Goal: Communication & Community: Ask a question

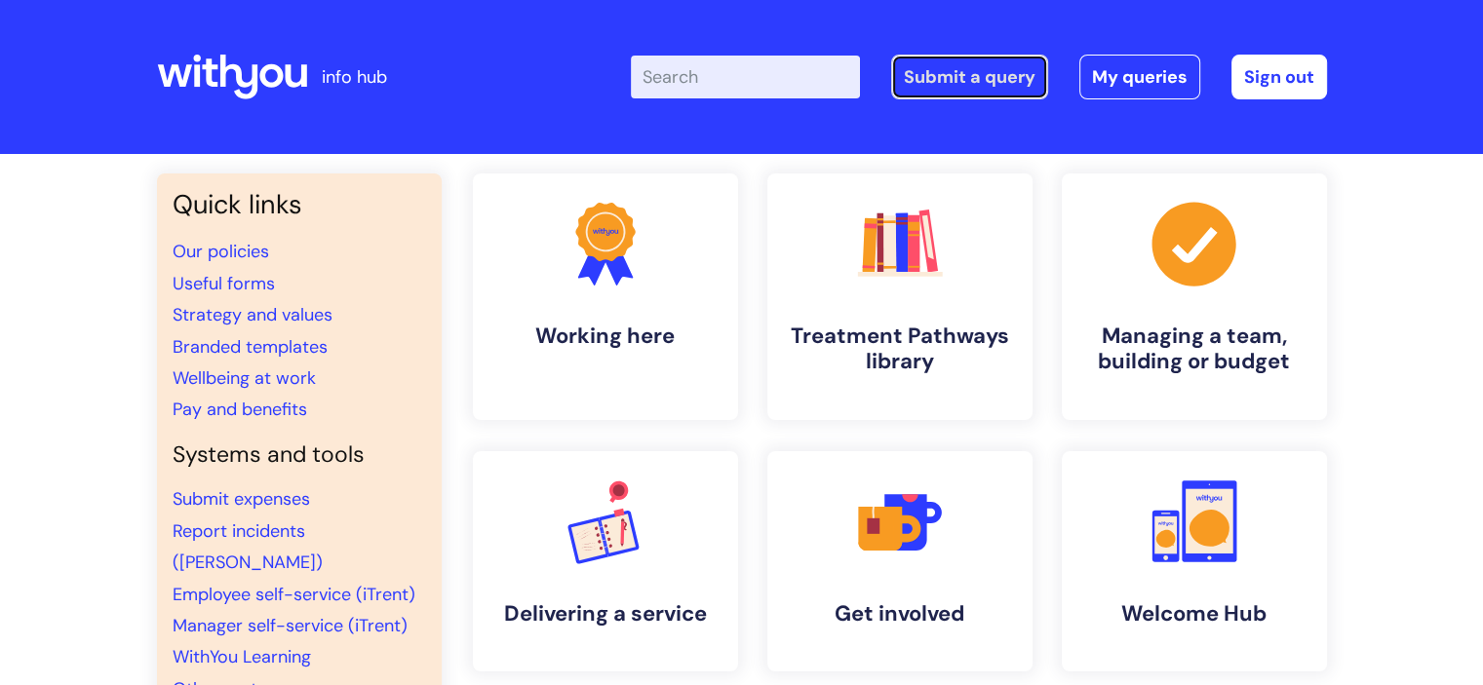
click at [962, 81] on link "Submit a query" at bounding box center [969, 77] width 157 height 45
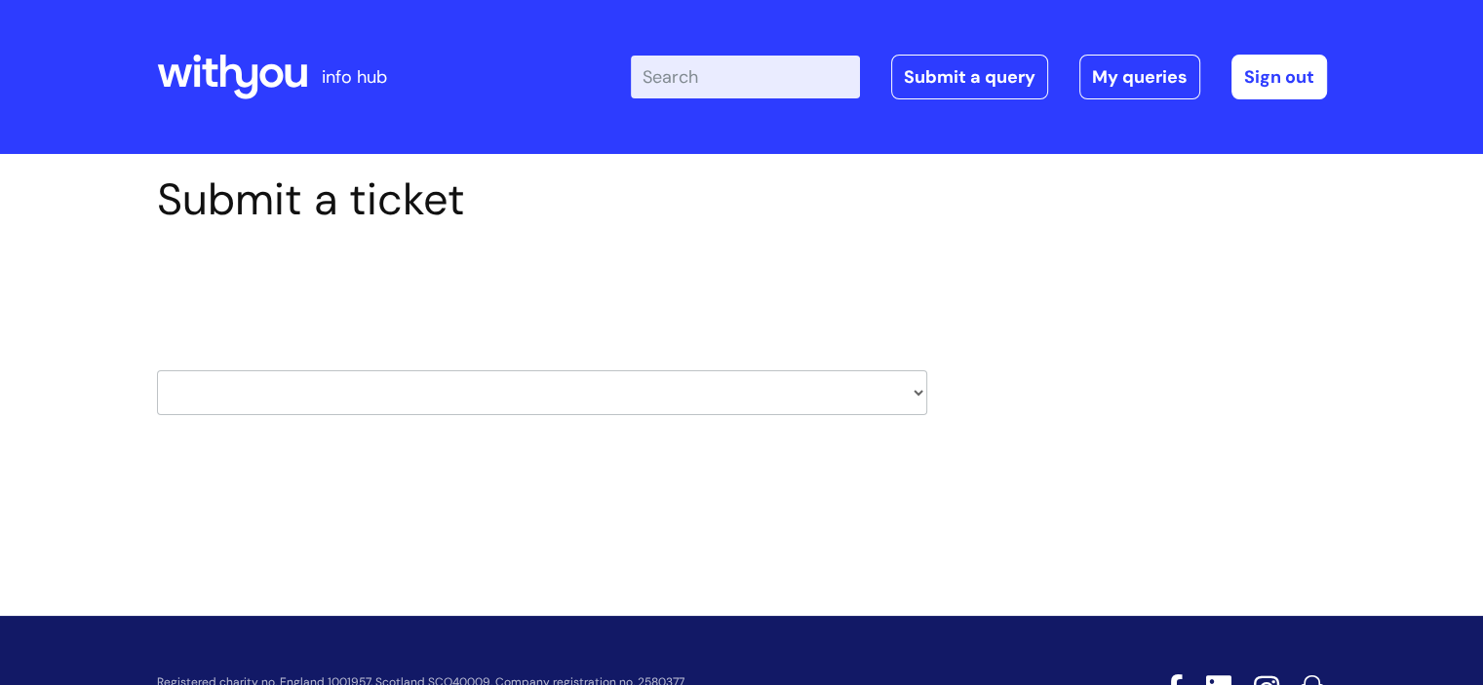
click at [907, 383] on select "HR / People IT and Support Clinical Drug Alerts Finance Accounts Data Support T…" at bounding box center [542, 392] width 770 height 45
select select "data_support_team"
click at [157, 370] on select "HR / People IT and Support Clinical Drug Alerts Finance Accounts Data Support T…" at bounding box center [542, 392] width 770 height 45
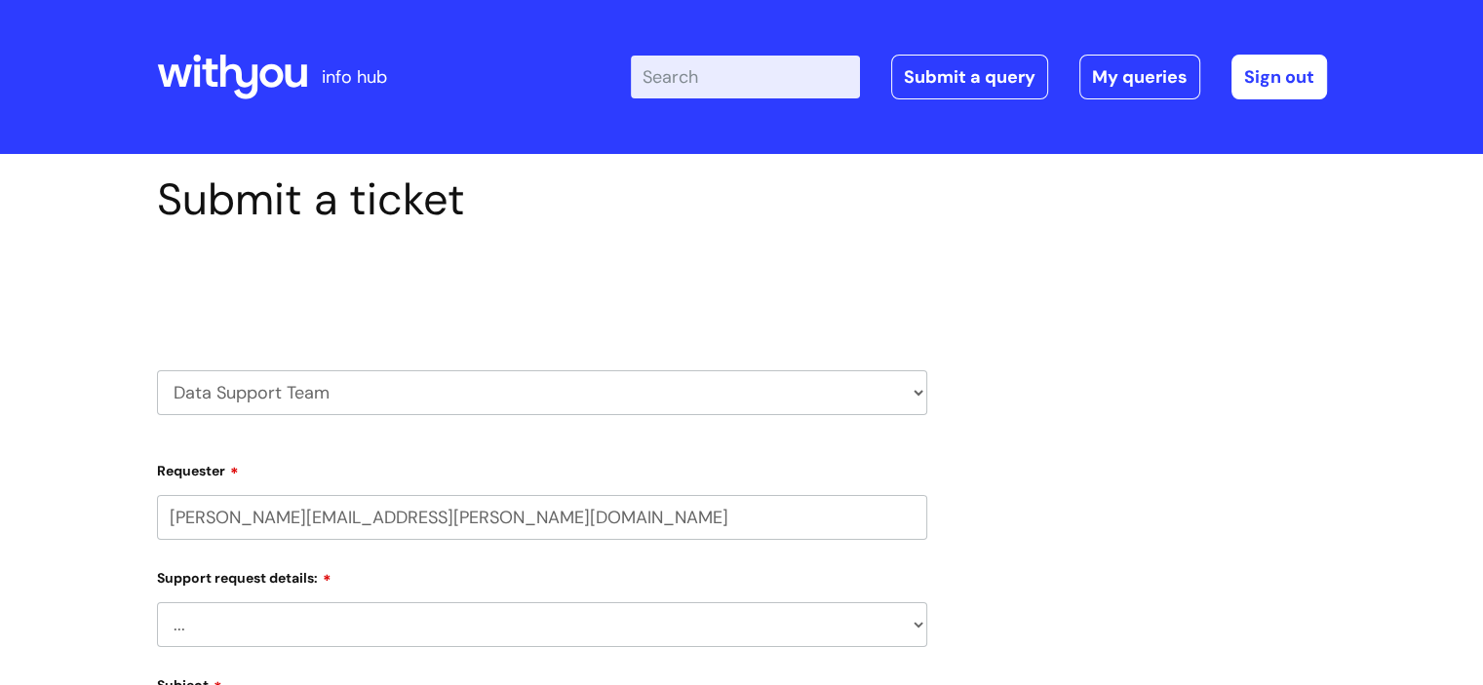
select select "80004286587"
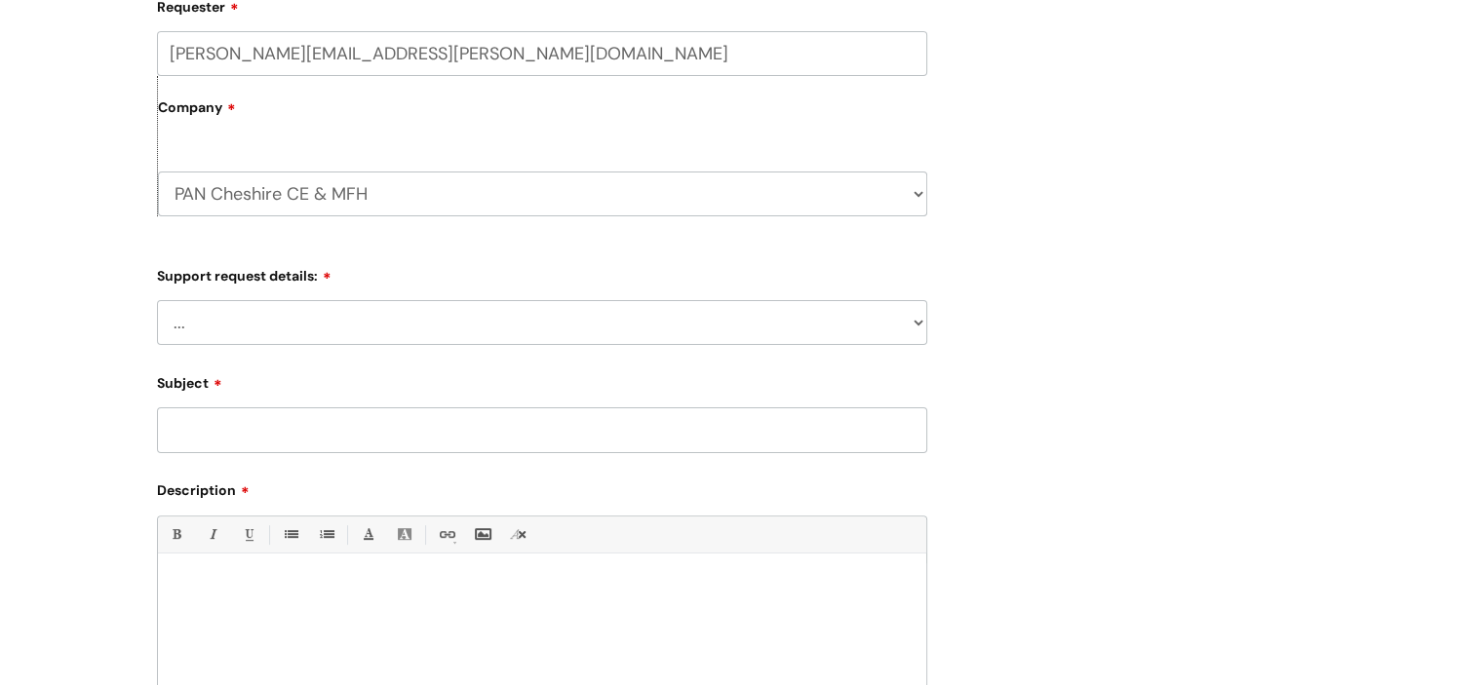
scroll to position [472, 0]
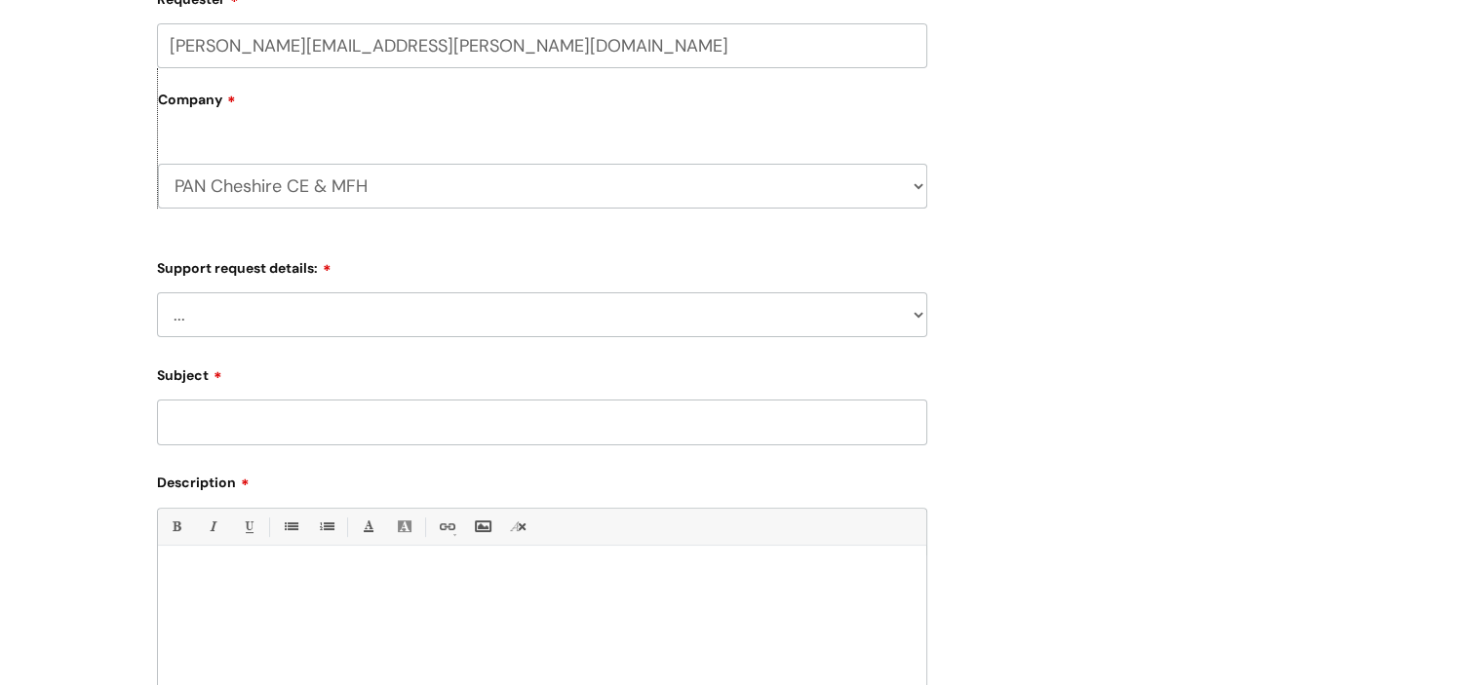
click at [873, 310] on select "... My enquiry relates to Nebula My enquiry relates to Halo My enquiry relates …" at bounding box center [542, 314] width 770 height 45
select select "My enquiry relates to Nebula"
click at [157, 292] on select "... My enquiry relates to Nebula My enquiry relates to Halo My enquiry relates …" at bounding box center [542, 314] width 770 height 45
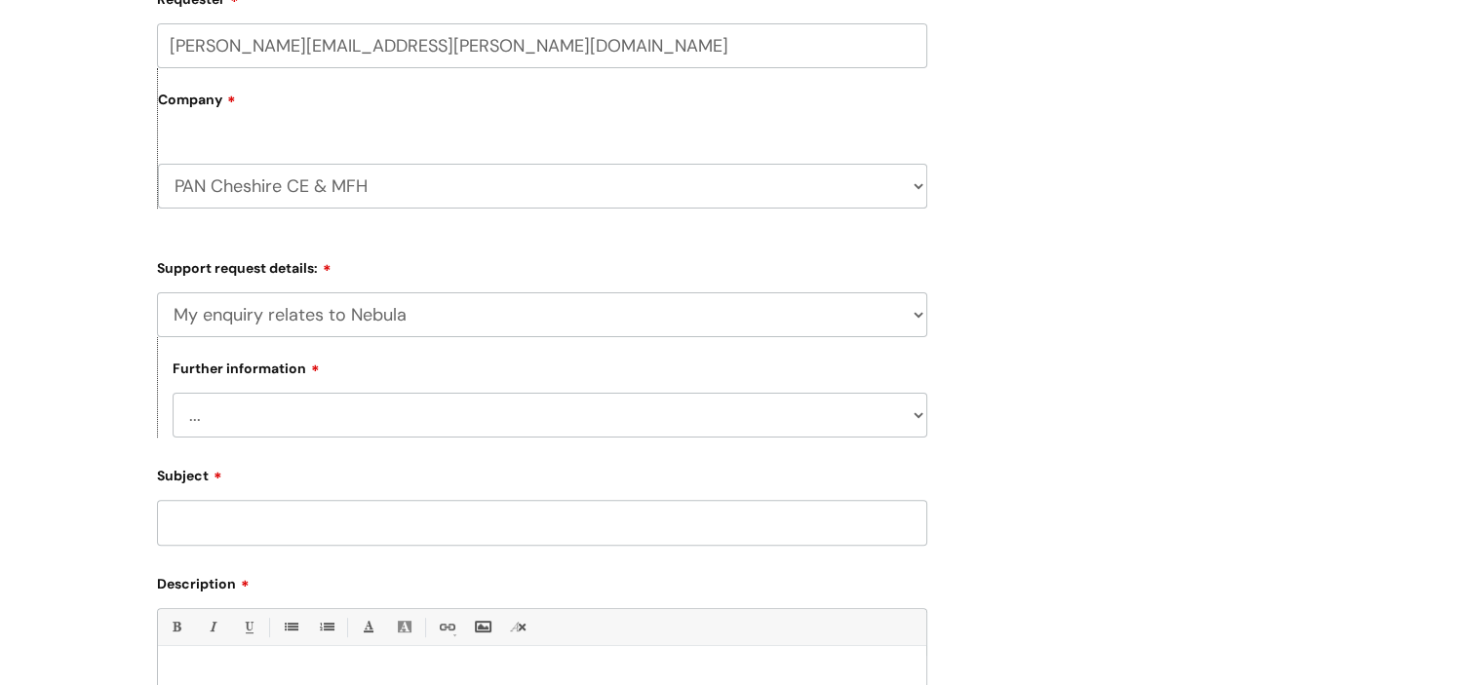
click at [536, 426] on select "... I need to delete an event I've got an issue or have found a fault I have an…" at bounding box center [550, 415] width 754 height 45
select select "I need to delete an event"
click at [173, 393] on select "... I need to delete an event I've got an issue or have found a fault I have an…" at bounding box center [550, 415] width 754 height 45
click at [373, 519] on input "Subject" at bounding box center [542, 522] width 770 height 45
type input "MFH Deletion"
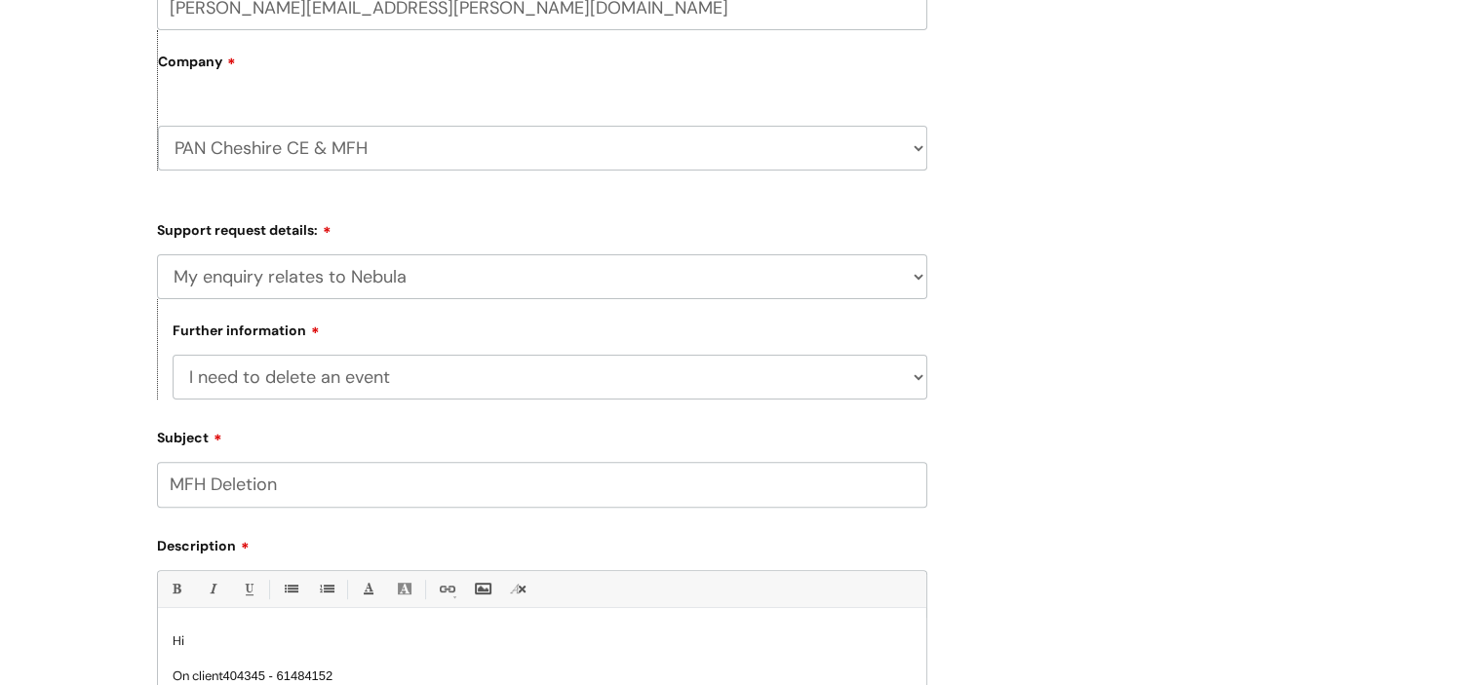
click at [282, 677] on span "404345 - 61484152" at bounding box center [278, 676] width 110 height 15
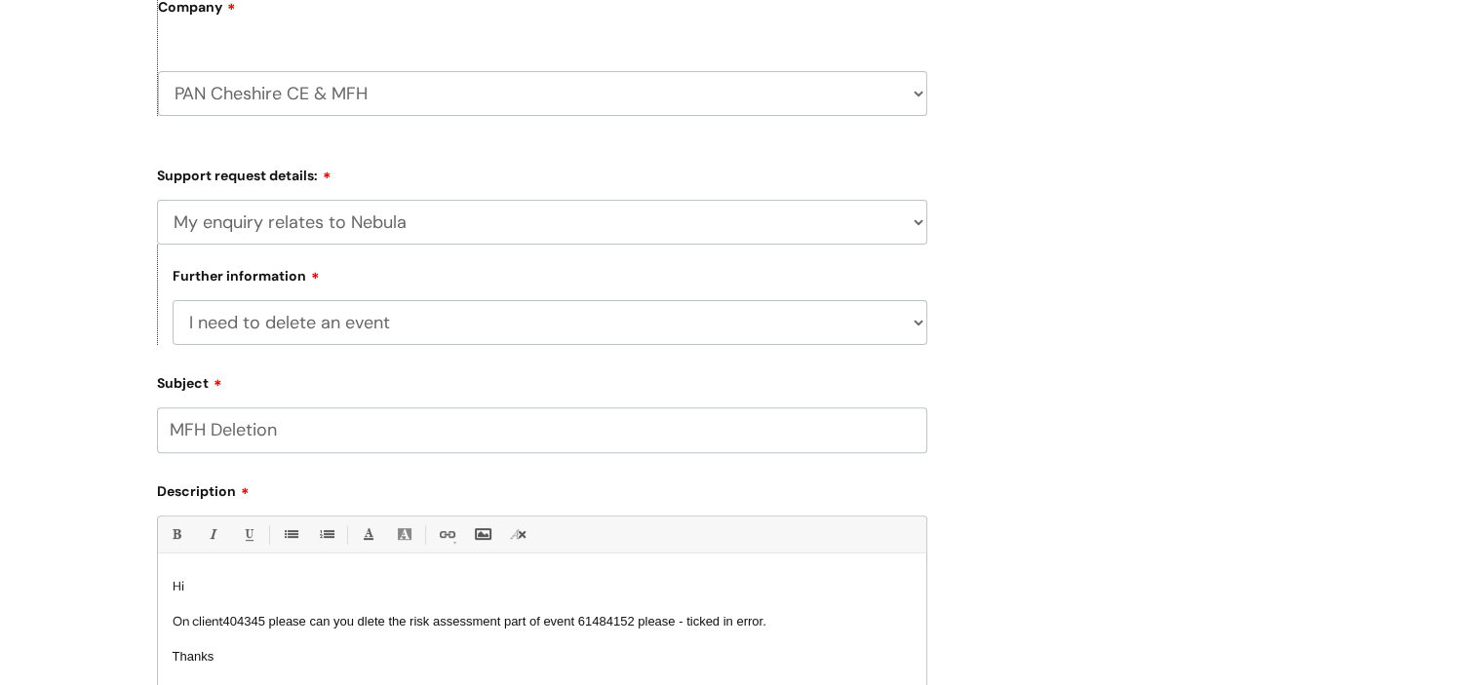
scroll to position [577, 0]
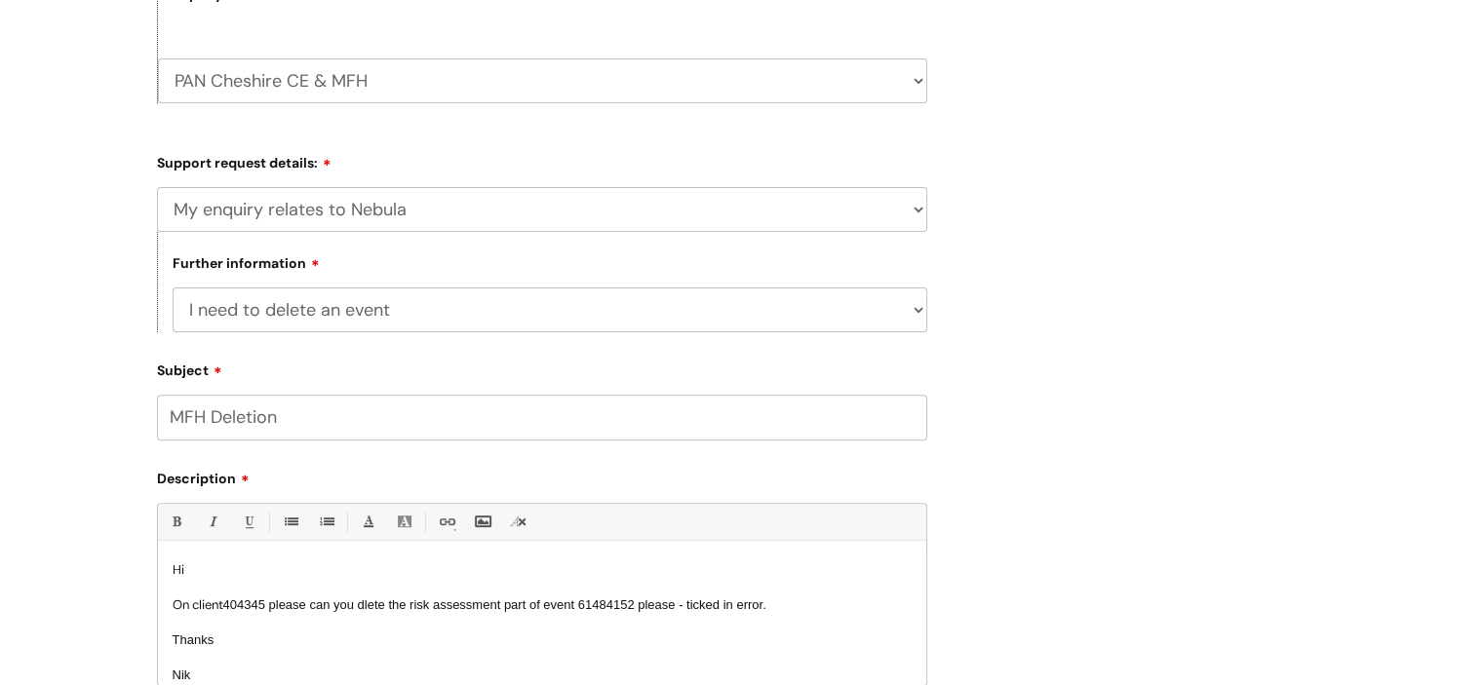
click at [366, 605] on span "404345 please can you dlete the risk assessment part of event 61484152 please -…" at bounding box center [494, 605] width 543 height 15
click at [517, 607] on span "404345 please can you de lete the risk assessment part of event 61484152 please…" at bounding box center [498, 605] width 550 height 15
click at [421, 603] on span "404345 please can you de lete the risk assessment - started' part of event 6148…" at bounding box center [524, 605] width 602 height 15
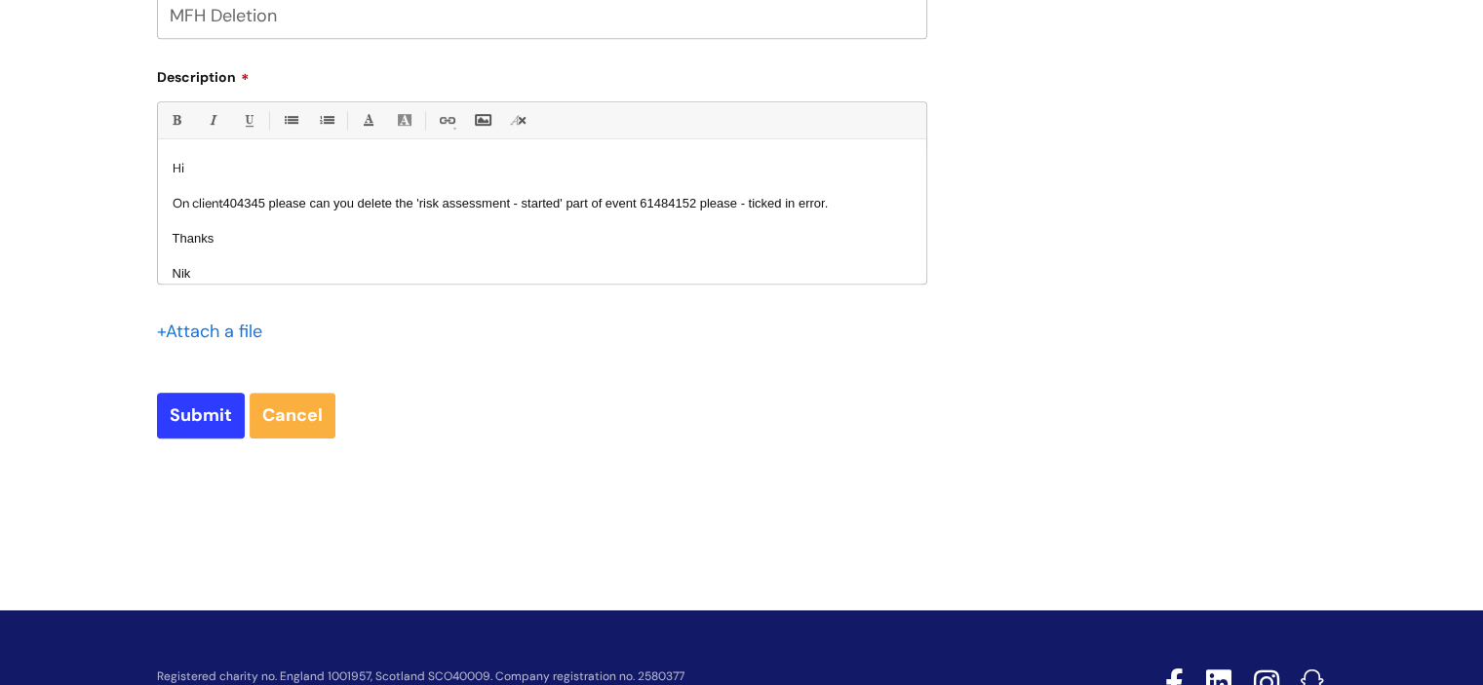
scroll to position [980, 0]
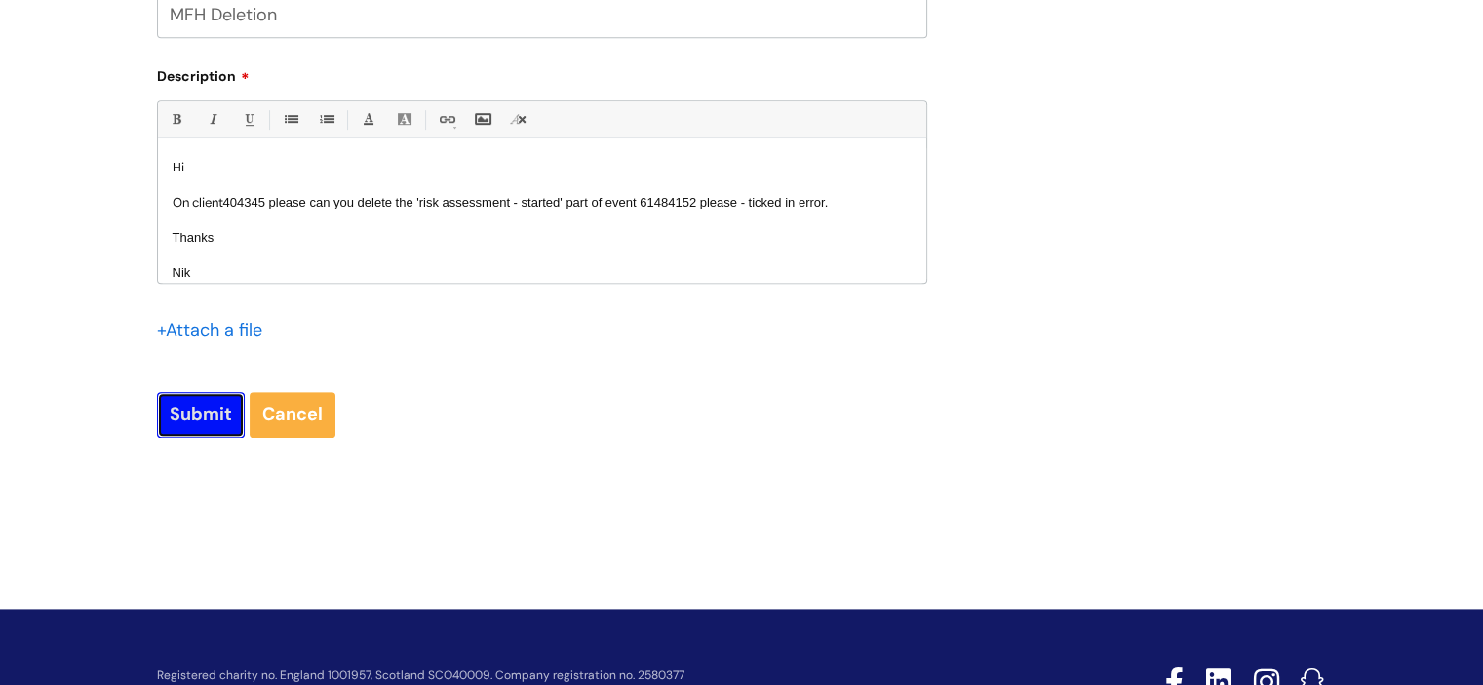
click at [208, 405] on input "Submit" at bounding box center [201, 414] width 88 height 45
type input "Please Wait..."
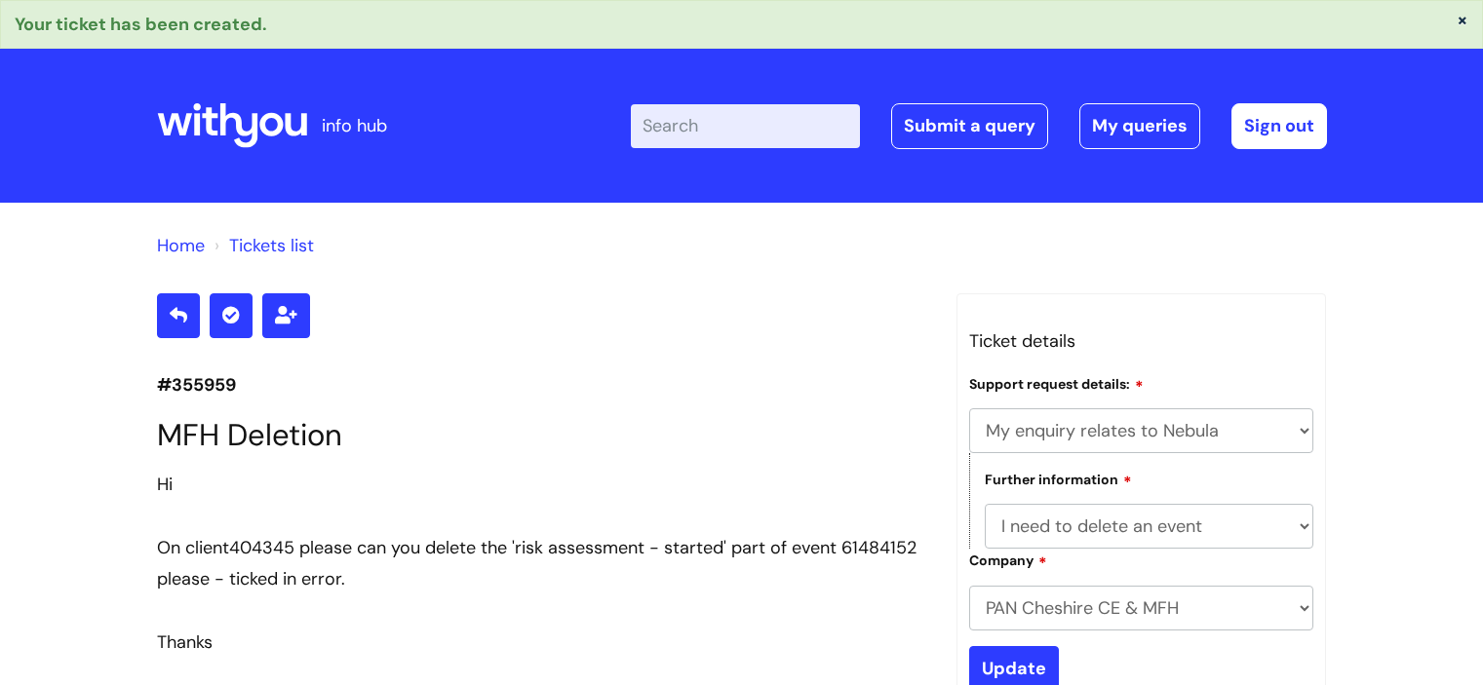
select select "My enquiry relates to Nebula"
select select "I need to delete an event"
